Goal: Navigation & Orientation: Understand site structure

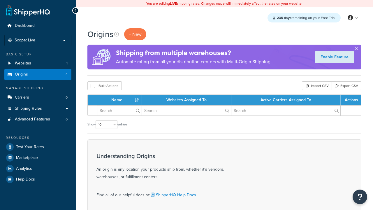
click at [121, 100] on th "Name" at bounding box center [119, 100] width 45 height 11
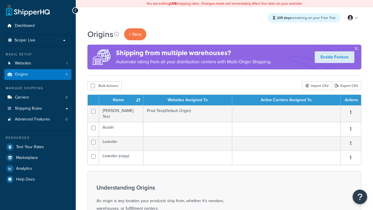
click at [121, 100] on th "Name" at bounding box center [121, 100] width 44 height 11
click at [188, 100] on th "Websites Assigned To" at bounding box center [188, 100] width 89 height 11
click at [286, 100] on th "Active Carriers Assigned To" at bounding box center [286, 100] width 109 height 11
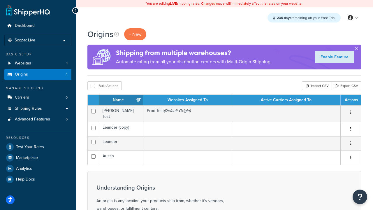
click at [351, 100] on th "Actions" at bounding box center [351, 100] width 20 height 11
click at [117, 34] on icon at bounding box center [116, 34] width 5 height 5
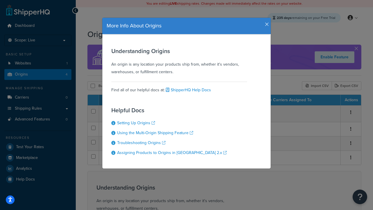
click at [266, 22] on icon "button" at bounding box center [267, 24] width 4 height 5
